Goal: Find specific page/section: Find specific page/section

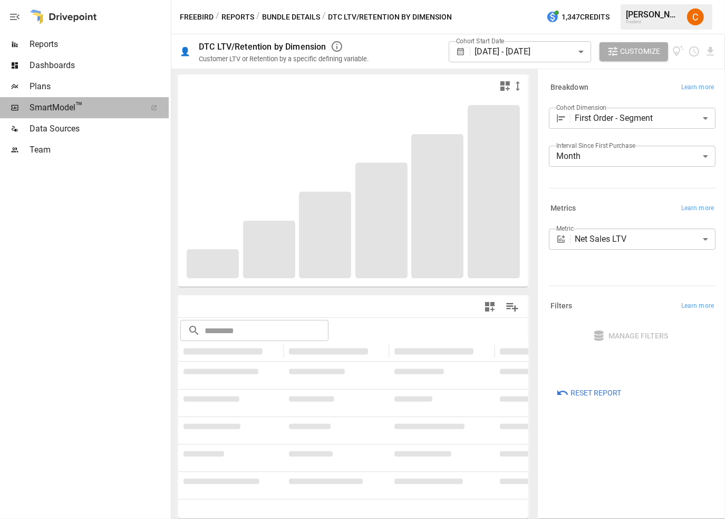
click at [51, 110] on span "SmartModel ™" at bounding box center [85, 107] width 110 height 13
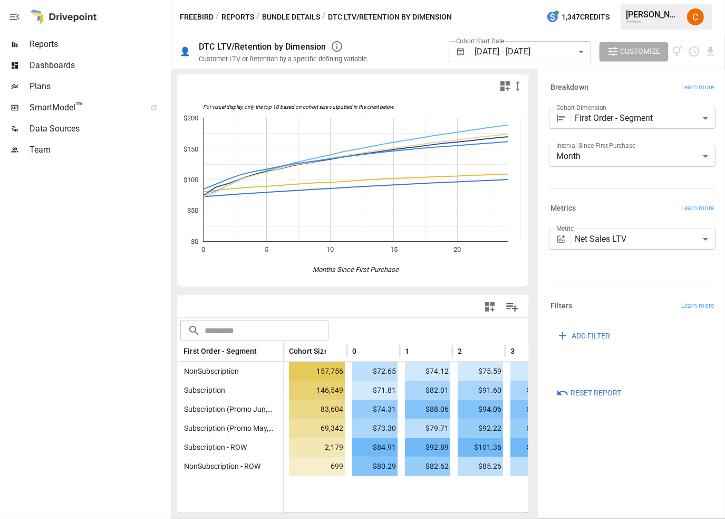
click at [150, 110] on div at bounding box center [154, 107] width 30 height 6
click at [153, 104] on icon at bounding box center [154, 107] width 6 height 6
click at [63, 111] on span "SmartModel ™" at bounding box center [85, 107] width 110 height 13
click at [63, 89] on span "Plans" at bounding box center [99, 86] width 139 height 13
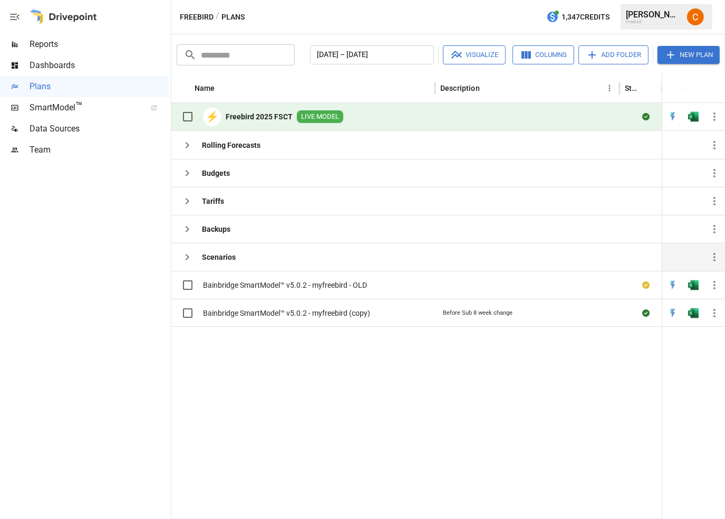
click at [182, 253] on icon "button" at bounding box center [187, 257] width 13 height 13
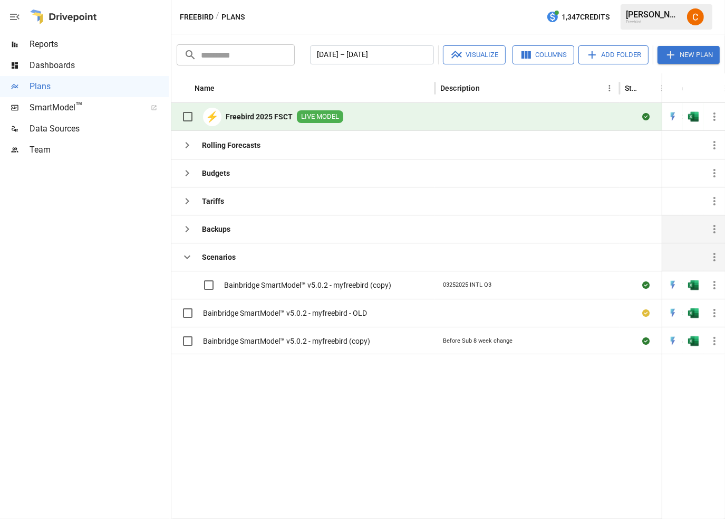
click at [189, 232] on icon "button" at bounding box center [187, 229] width 13 height 13
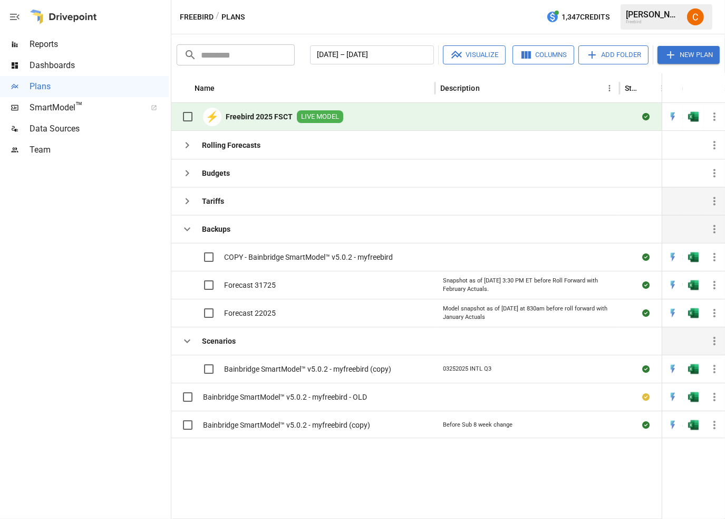
click at [190, 203] on icon "button" at bounding box center [187, 201] width 13 height 13
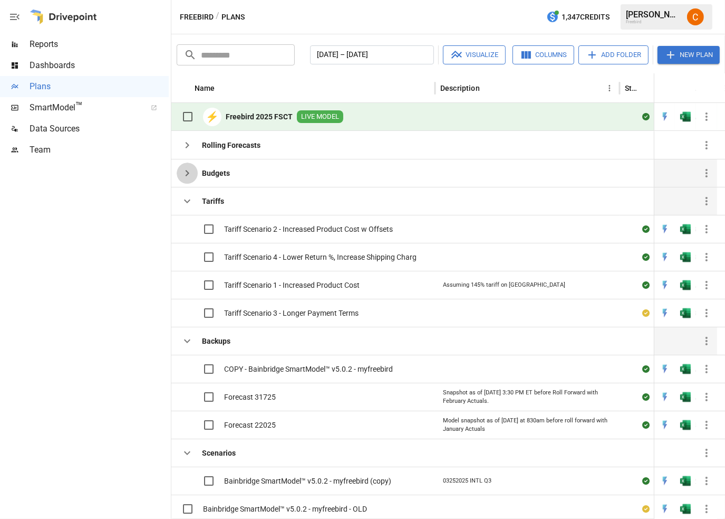
click at [188, 173] on icon "button" at bounding box center [188, 173] width 4 height 6
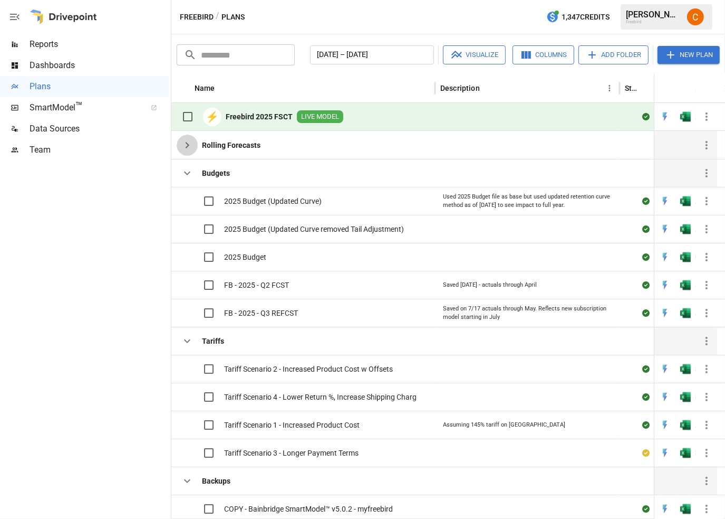
click at [188, 145] on icon "button" at bounding box center [188, 145] width 4 height 6
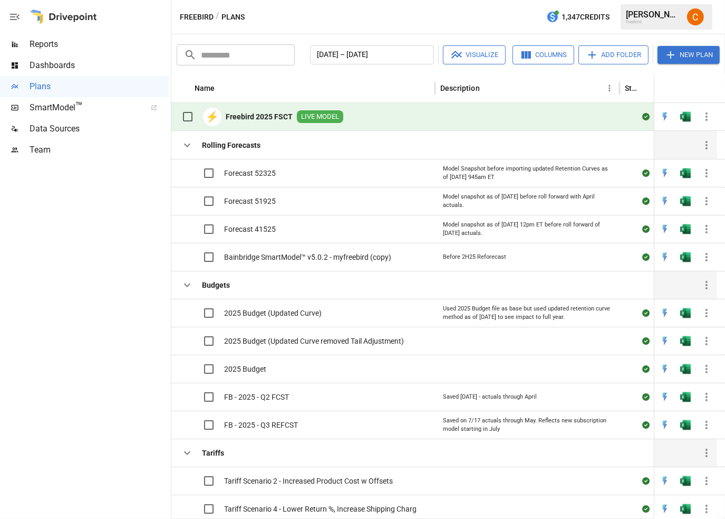
click at [100, 370] on div at bounding box center [84, 339] width 169 height 358
drag, startPoint x: 409, startPoint y: 256, endPoint x: 226, endPoint y: 255, distance: 182.5
click at [226, 255] on div "Bainbridge SmartModel™ v5.0.2 - myfreebird (copy)" at bounding box center [303, 257] width 264 height 28
click at [311, 255] on span "Bainbridge SmartModel™ v5.0.2 - myfreebird (copy)" at bounding box center [307, 257] width 167 height 11
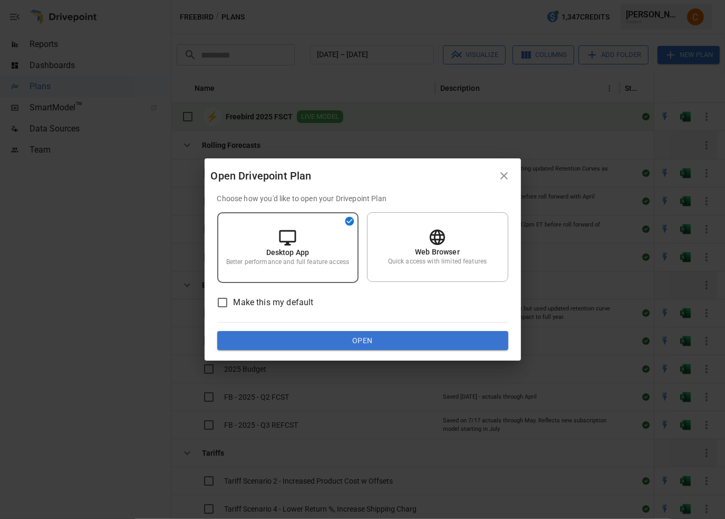
click at [346, 341] on button "Open" at bounding box center [362, 340] width 291 height 19
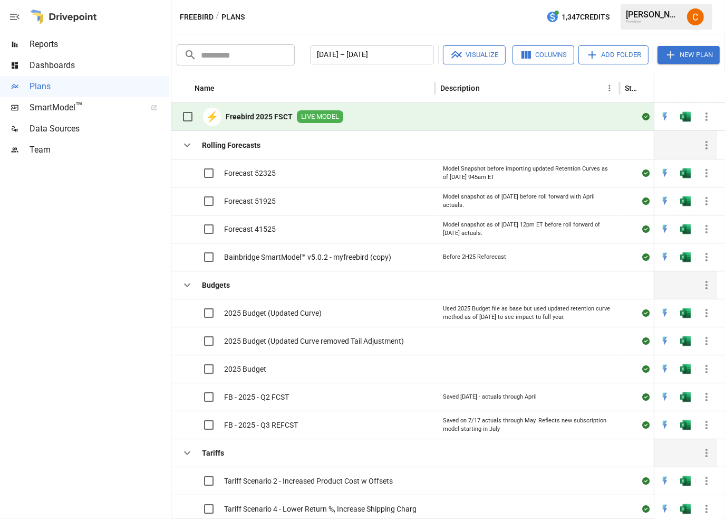
click at [153, 318] on div at bounding box center [84, 339] width 169 height 358
click at [261, 111] on b "Freebird 2025 FSCT" at bounding box center [259, 116] width 67 height 11
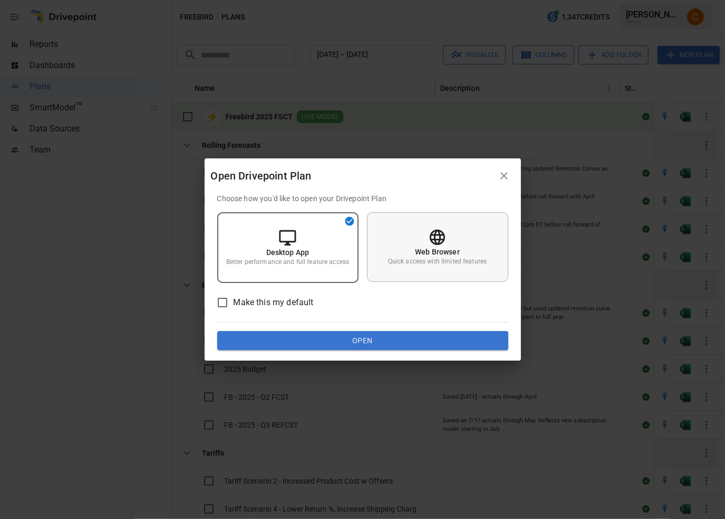
click at [449, 240] on div "Web Browser Quick access with limited features" at bounding box center [437, 247] width 141 height 70
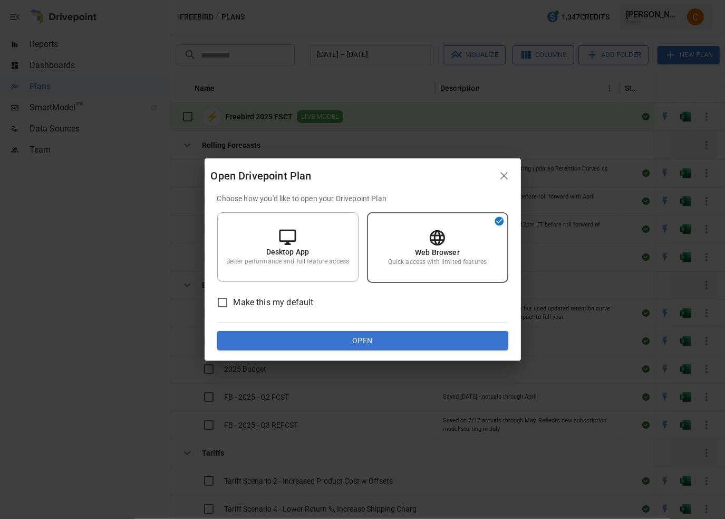
click at [301, 303] on span "Make this my default" at bounding box center [274, 302] width 80 height 13
click at [344, 344] on button "Open" at bounding box center [362, 340] width 291 height 19
